Goal: Task Accomplishment & Management: Use online tool/utility

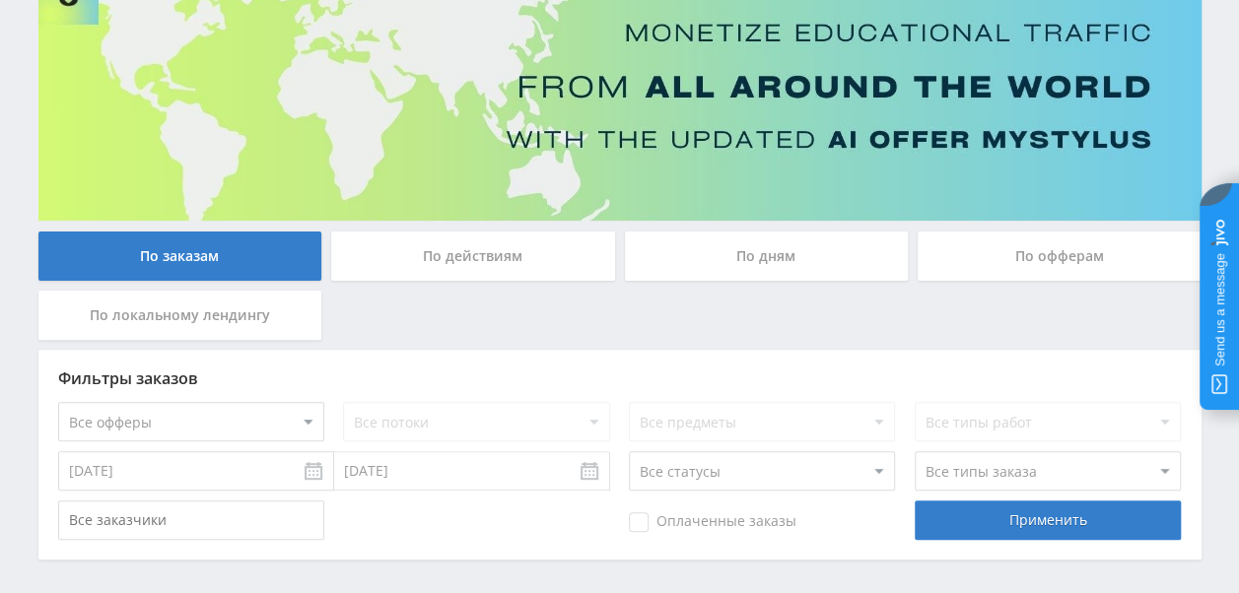
scroll to position [246, 0]
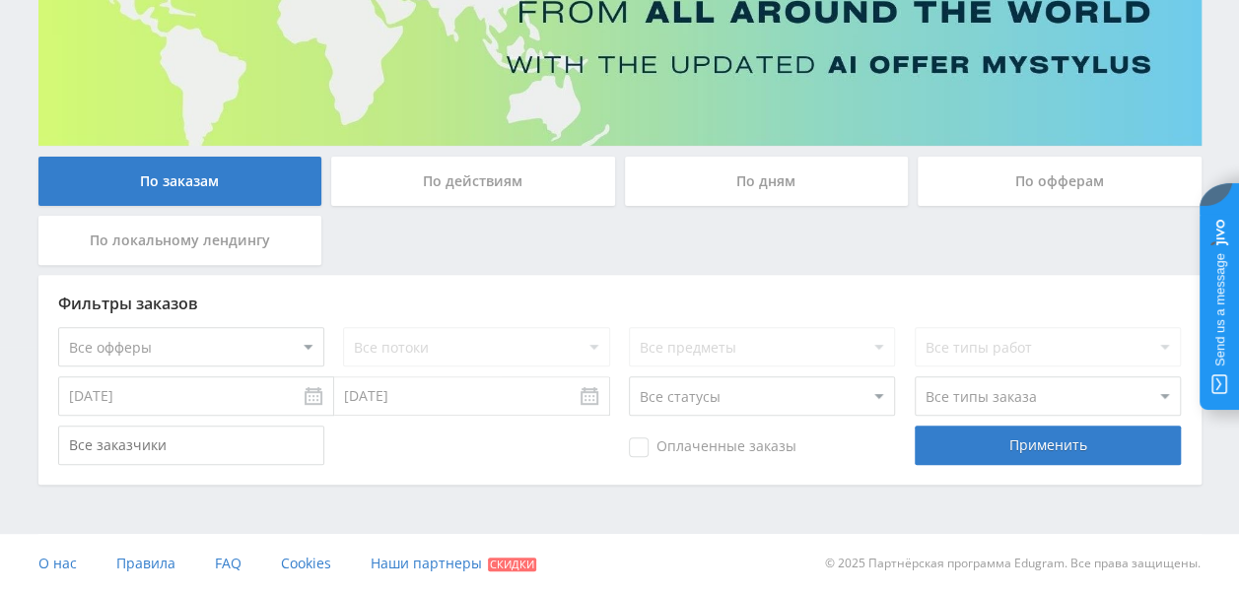
click at [173, 343] on select "Все офферы MyStylus MyStylus - Revshare Кампус AI Studybay Автор24 Studybay Bra…" at bounding box center [191, 346] width 266 height 39
select select "1"
click at [304, 396] on input "[DATE]" at bounding box center [196, 396] width 276 height 39
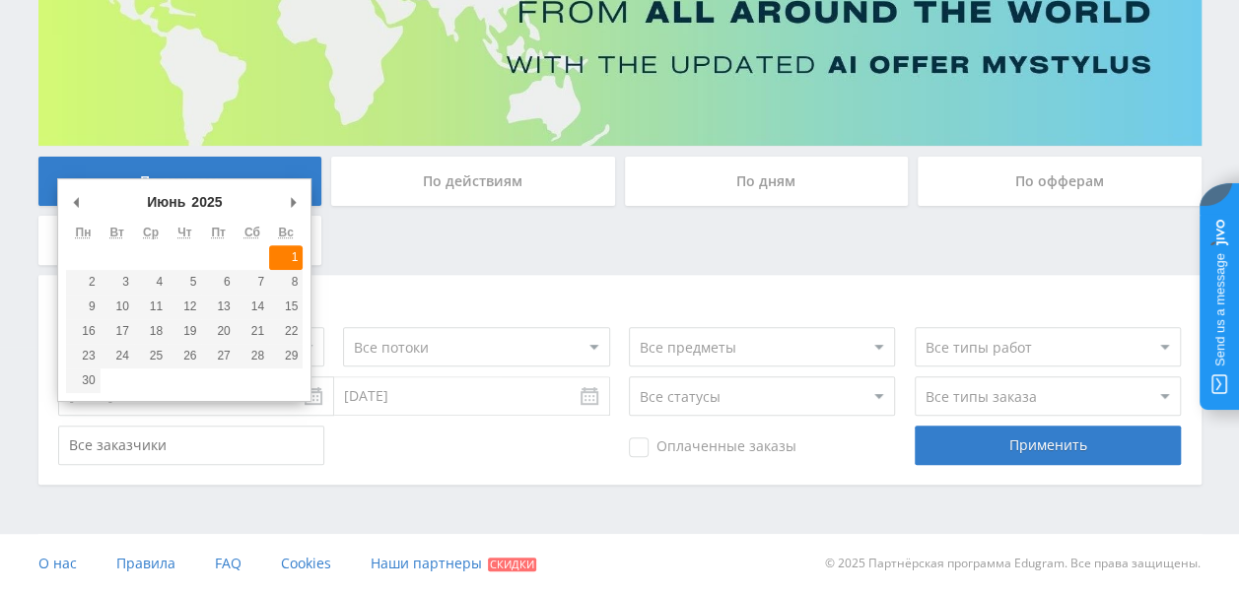
type input "[DATE]"
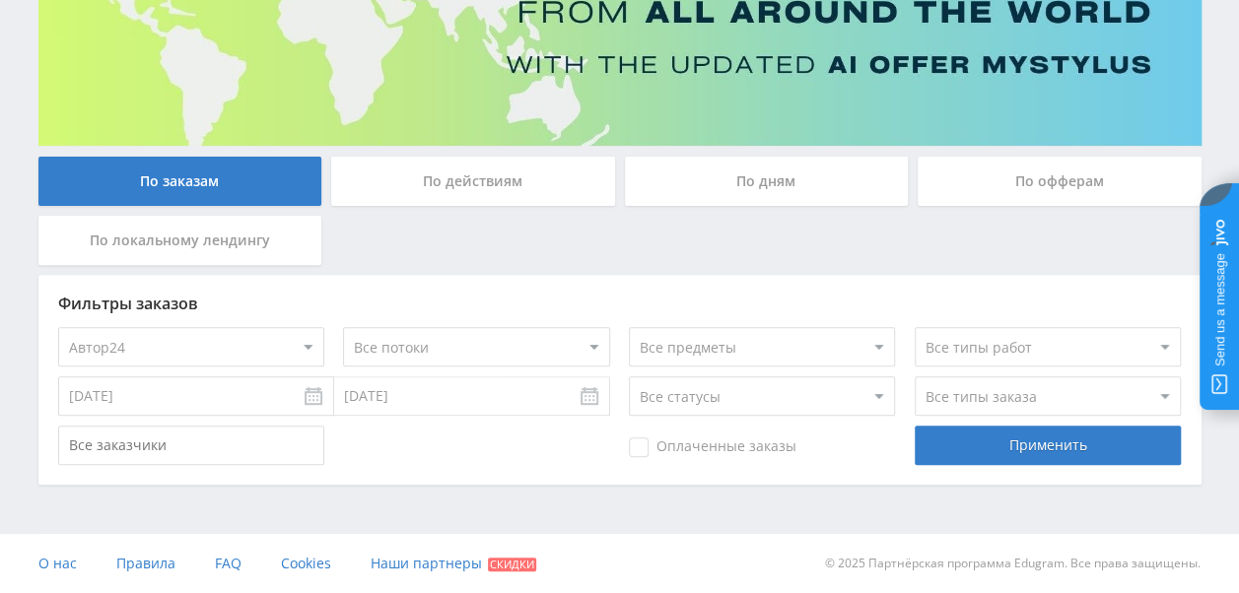
click at [587, 399] on input "[DATE]" at bounding box center [472, 396] width 276 height 39
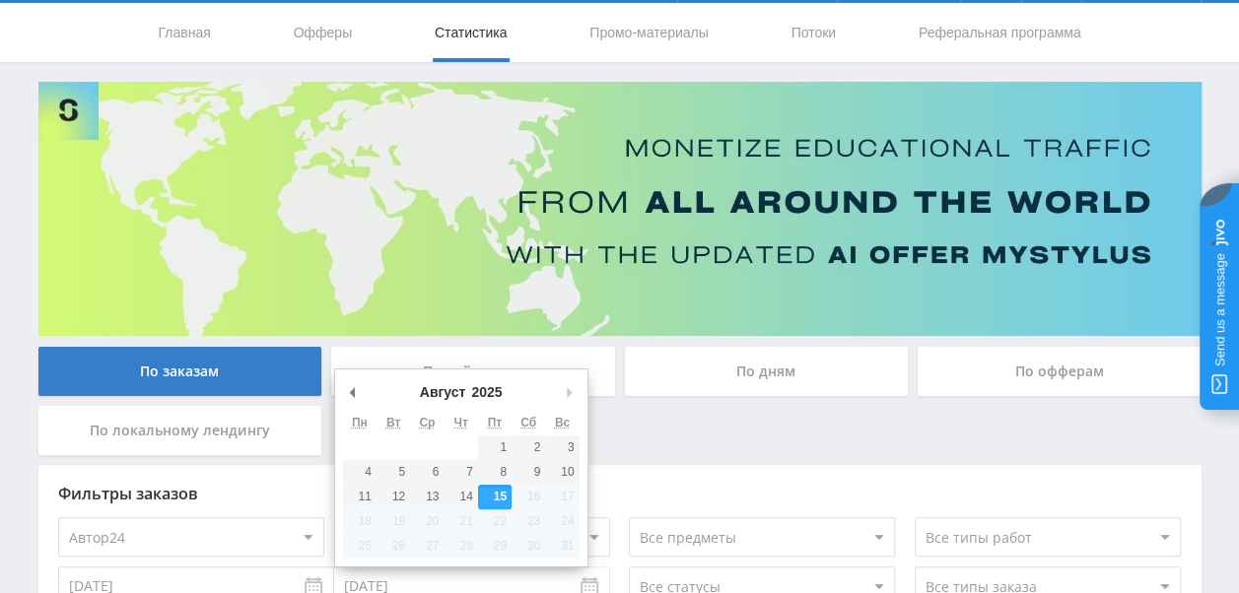
scroll to position [49, 0]
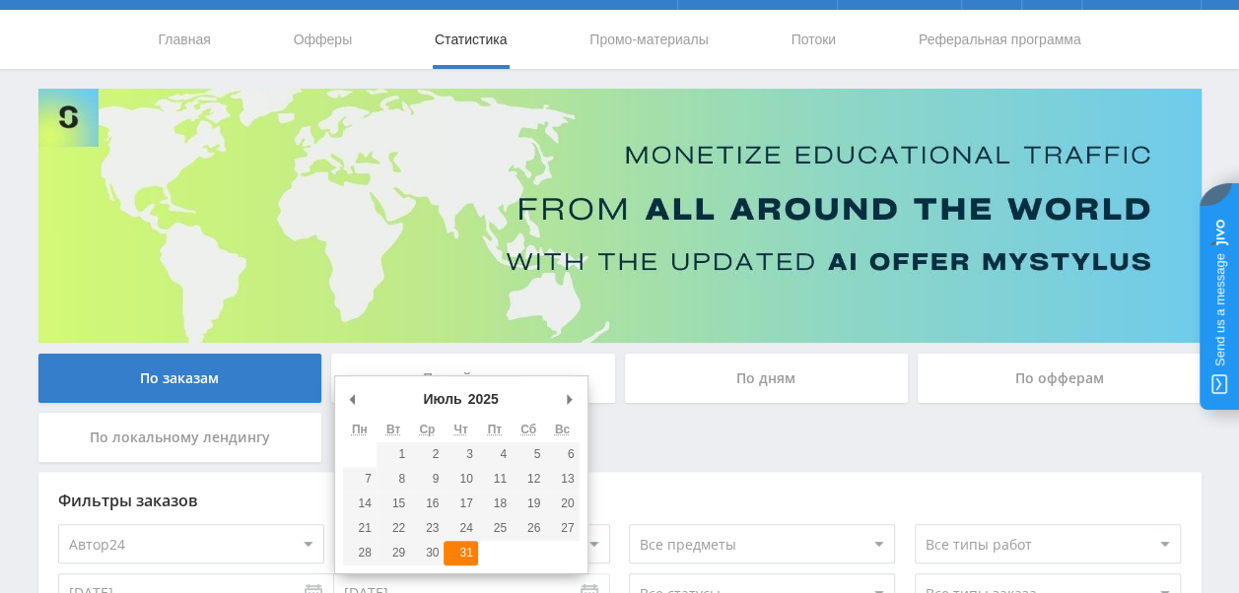
type input "[DATE]"
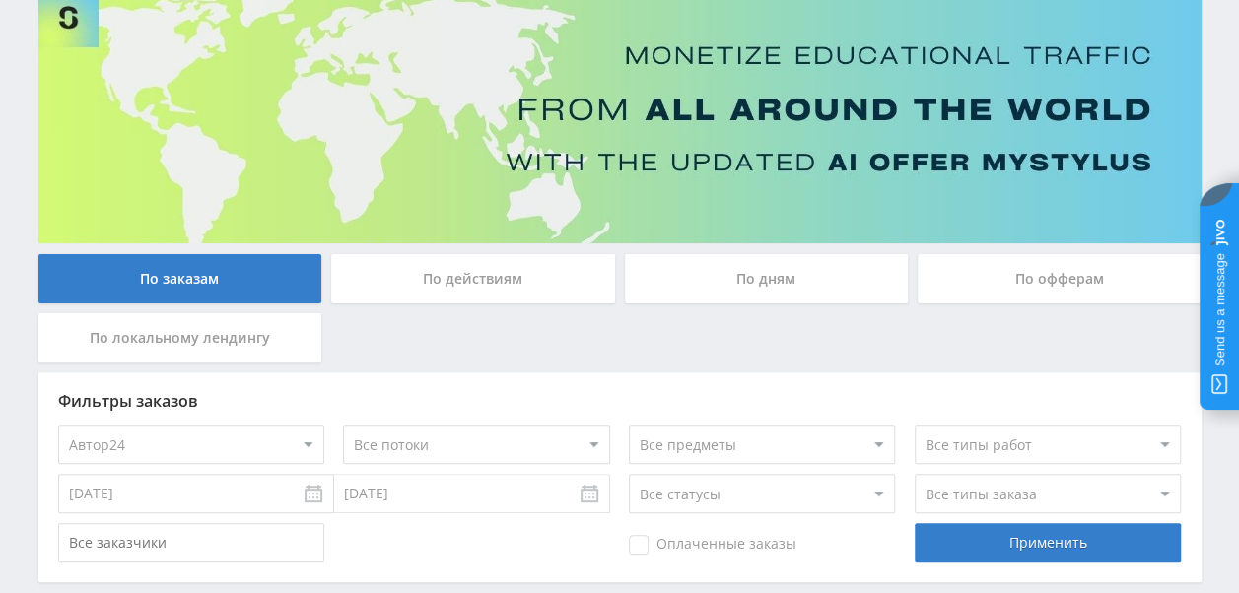
scroll to position [246, 0]
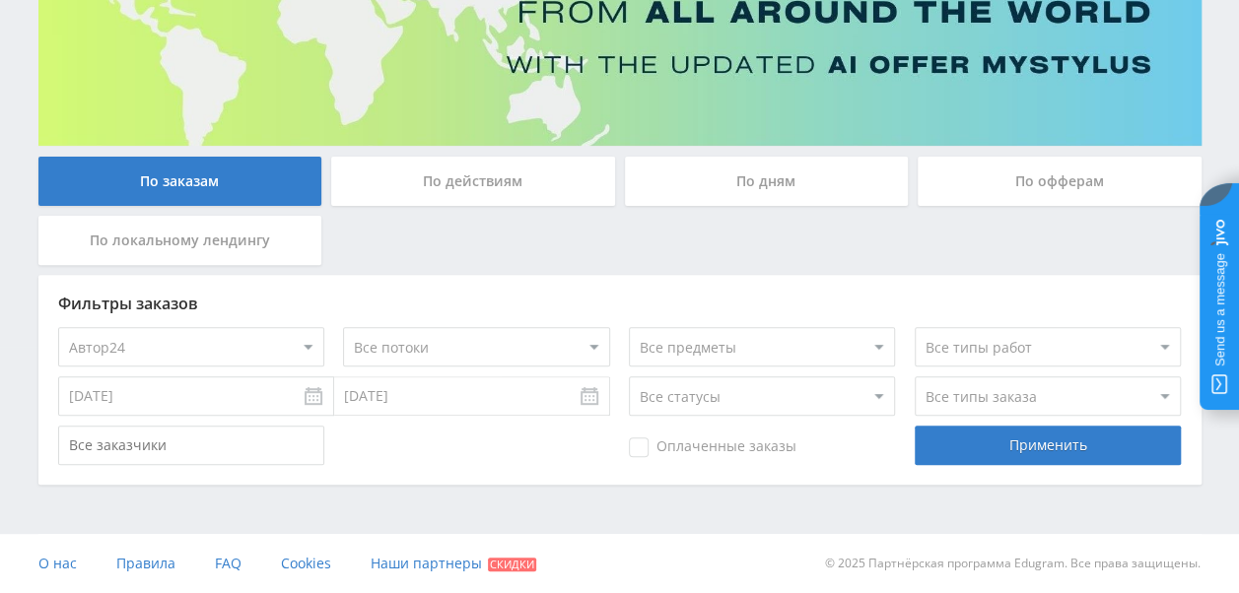
click at [690, 398] on select "Все статусы В аукционе В работе На гарантии Завершен Возврат Черновик" at bounding box center [762, 396] width 266 height 39
select select "3"
click at [629, 377] on select "Все статусы В аукционе В работе На гарантии Завершен Возврат Черновик" at bounding box center [762, 396] width 266 height 39
click at [1021, 445] on div "Применить" at bounding box center [1048, 445] width 266 height 39
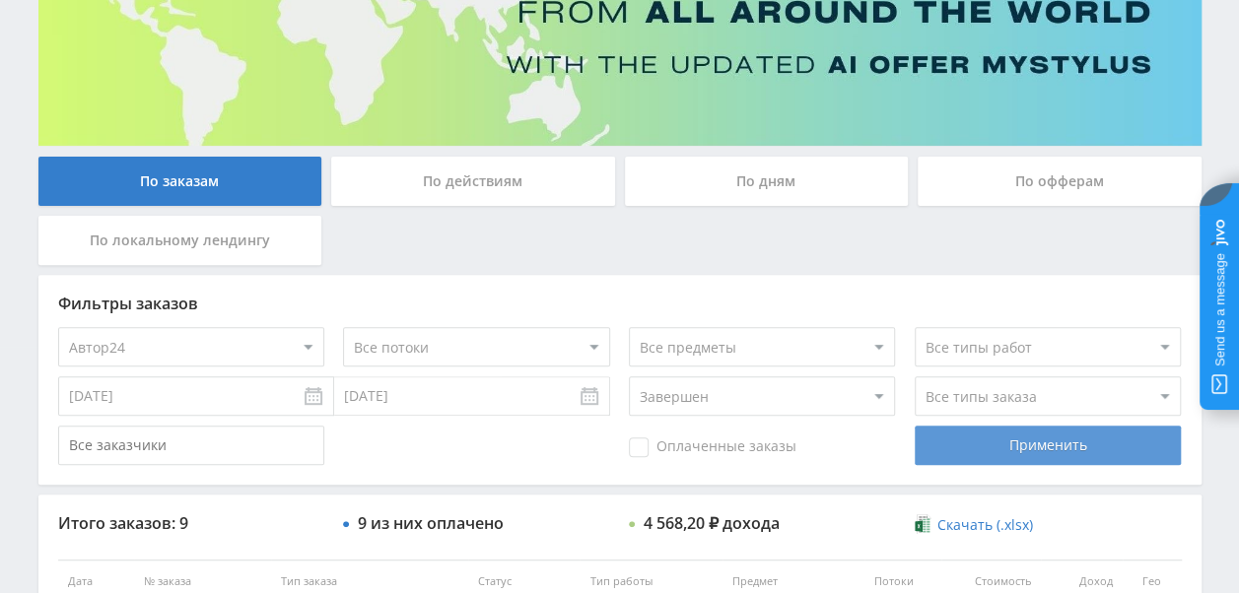
click at [1052, 453] on div "Применить" at bounding box center [1048, 445] width 266 height 39
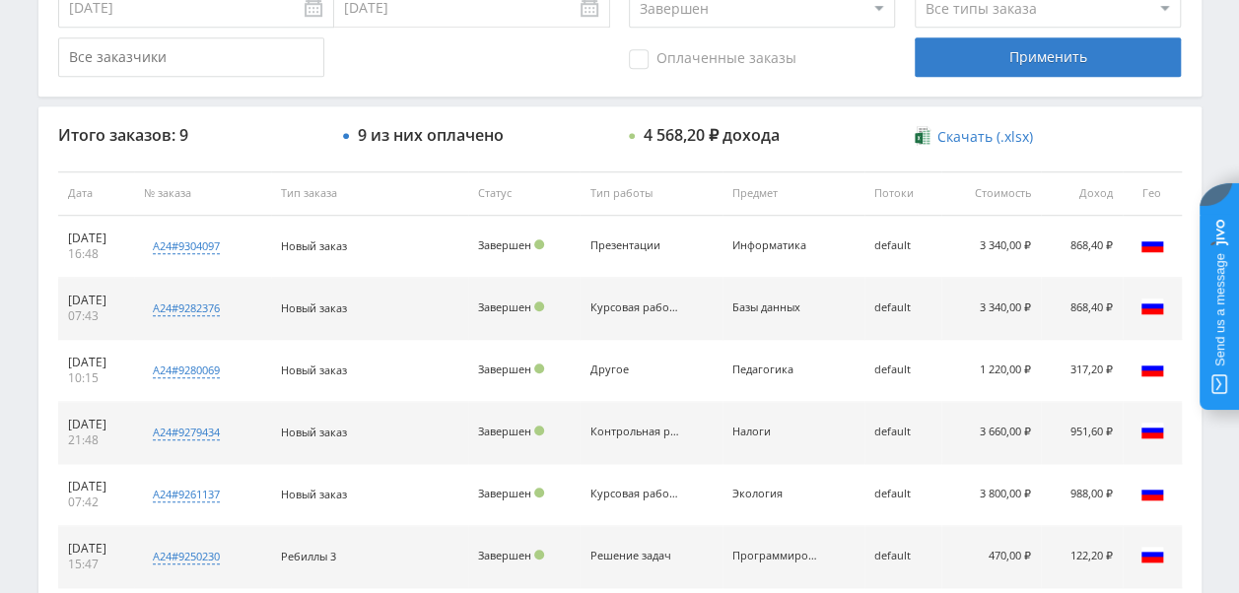
scroll to position [562, 0]
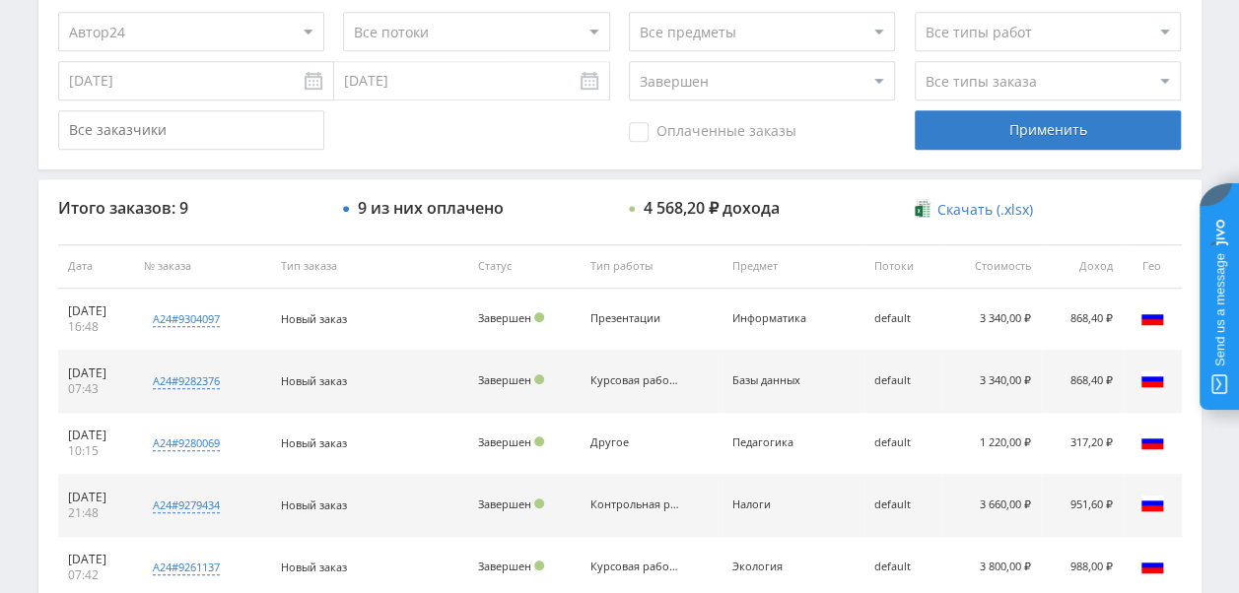
click at [990, 210] on span "Скачать (.xlsx)" at bounding box center [985, 210] width 96 height 16
